Goal: Task Accomplishment & Management: Use online tool/utility

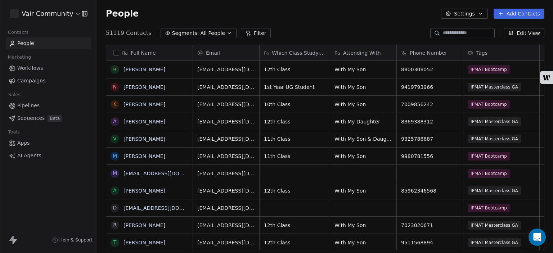
scroll to position [217, 450]
click at [27, 158] on span "AI Agents" at bounding box center [29, 156] width 24 height 8
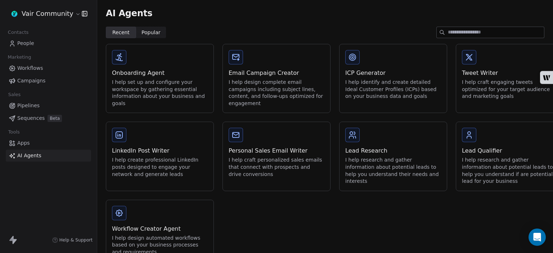
scroll to position [22, 0]
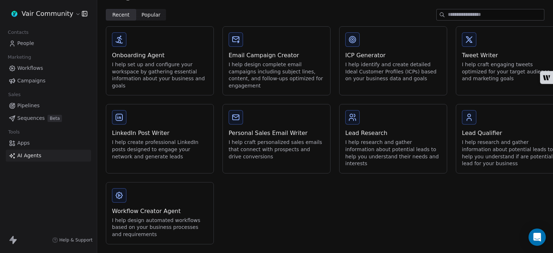
click at [188, 222] on div "I help design automated workflows based on your business processes and requirem…" at bounding box center [160, 227] width 96 height 21
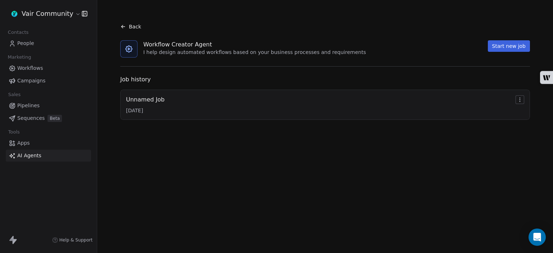
click at [281, 108] on div "Unnamed Job [DATE]" at bounding box center [325, 104] width 399 height 19
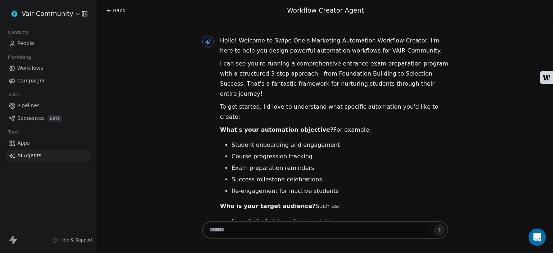
scroll to position [70, 0]
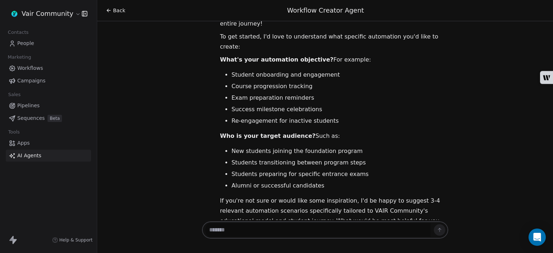
click at [341, 233] on textarea at bounding box center [318, 230] width 226 height 14
click at [39, 159] on span "AI Agents" at bounding box center [29, 156] width 24 height 8
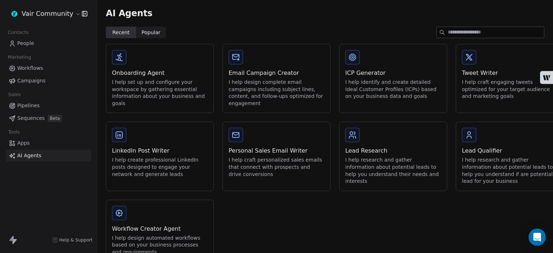
click at [482, 156] on div "Lead Qualifier I help research and gather information about potential leads to …" at bounding box center [510, 166] width 96 height 38
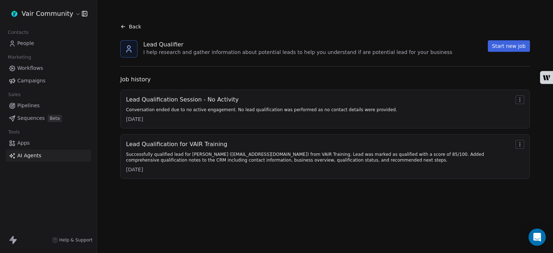
click at [321, 101] on div "Lead Qualification Session - No Activity" at bounding box center [261, 99] width 271 height 9
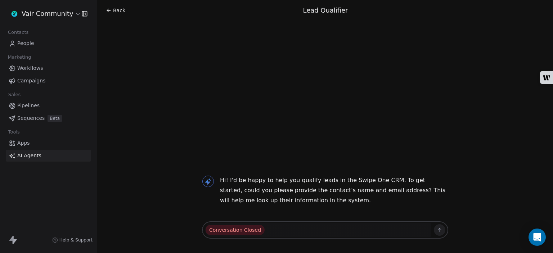
click at [114, 12] on span "Back" at bounding box center [119, 10] width 12 height 7
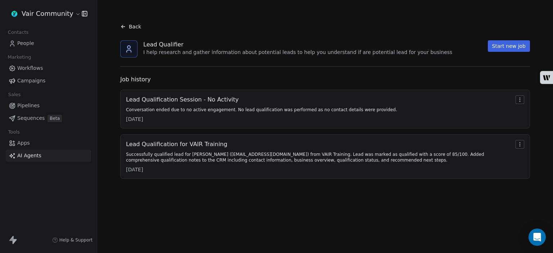
click at [194, 164] on div "Lead Qualification for VAIR Training Successfully qualified lead for [PERSON_NA…" at bounding box center [319, 156] width 387 height 33
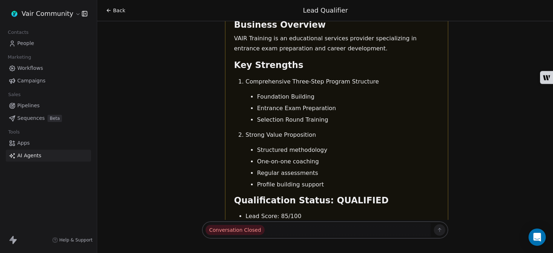
scroll to position [741, 0]
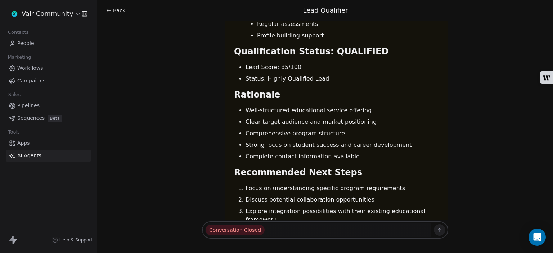
click at [45, 82] on link "Campaigns" at bounding box center [48, 81] width 85 height 12
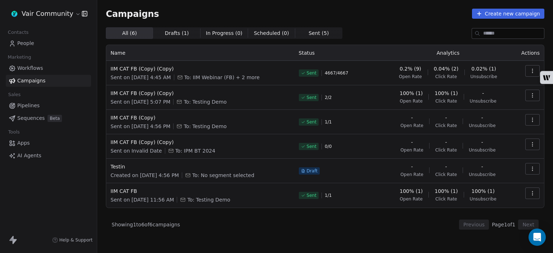
click at [31, 141] on link "Apps" at bounding box center [48, 143] width 85 height 12
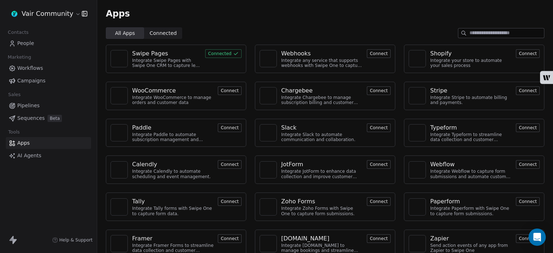
click at [375, 52] on button "Connect" at bounding box center [379, 53] width 24 height 9
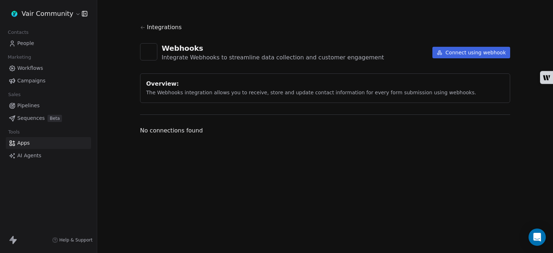
click at [471, 53] on button "Connect using webhook" at bounding box center [472, 53] width 78 height 12
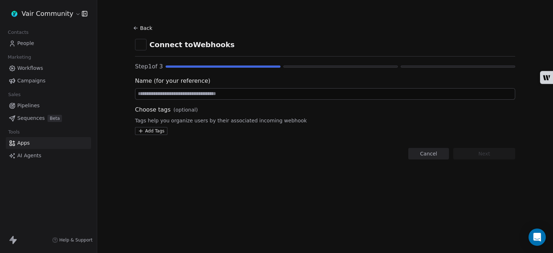
click at [293, 99] on input at bounding box center [325, 94] width 380 height 11
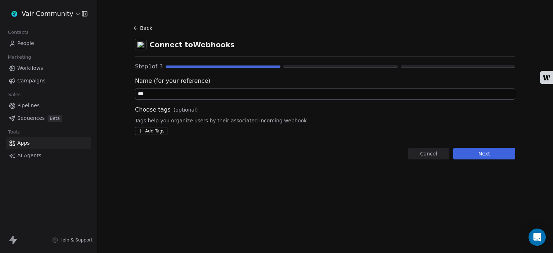
type input "***"
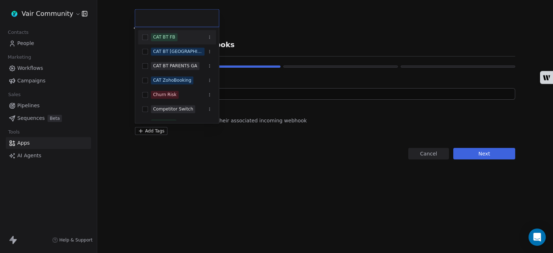
click at [161, 128] on html "Vair Community Contacts People Marketing Workflows Campaigns Sales Pipelines Se…" at bounding box center [276, 126] width 553 height 253
click at [146, 35] on button "Suggestions" at bounding box center [145, 37] width 6 height 6
click at [277, 160] on html "Vair Community Contacts People Marketing Workflows Campaigns Sales Pipelines Se…" at bounding box center [276, 126] width 553 height 253
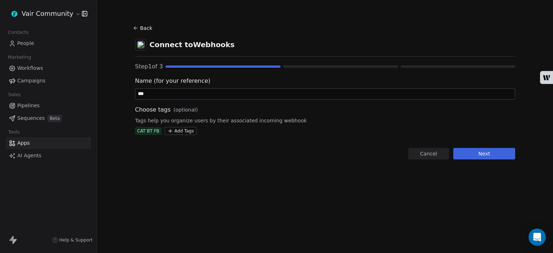
click at [473, 152] on button "Next" at bounding box center [485, 154] width 62 height 12
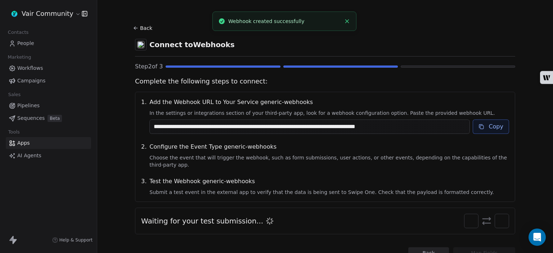
click at [483, 130] on button "Copy" at bounding box center [491, 127] width 36 height 14
